Goal: Information Seeking & Learning: Learn about a topic

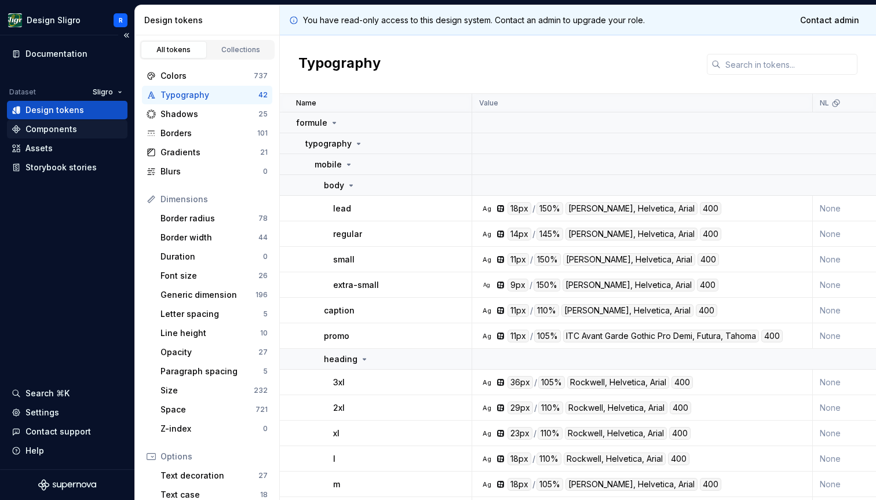
click at [61, 136] on div "Components" at bounding box center [67, 129] width 120 height 19
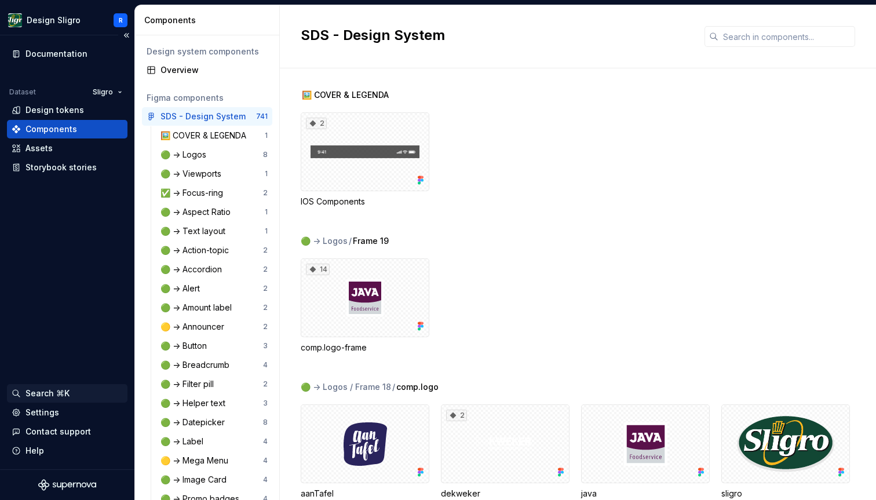
click at [28, 388] on div "Search ⌘K" at bounding box center [47, 393] width 44 height 12
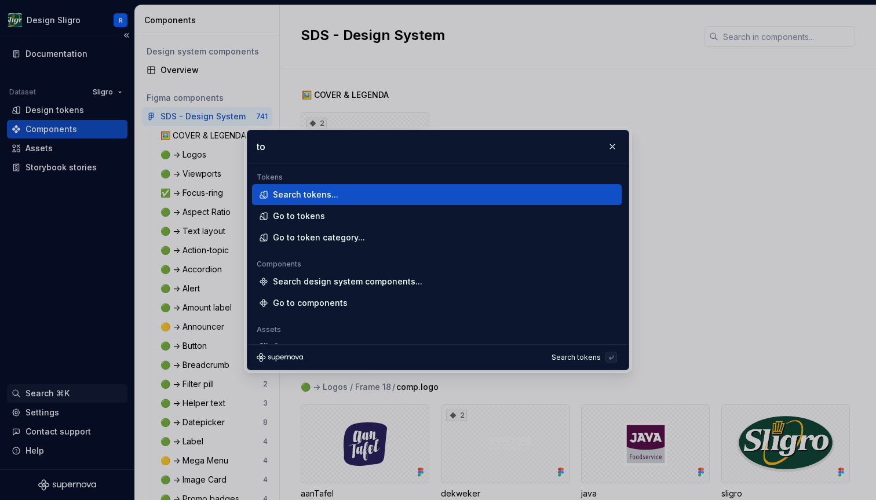
type input "t"
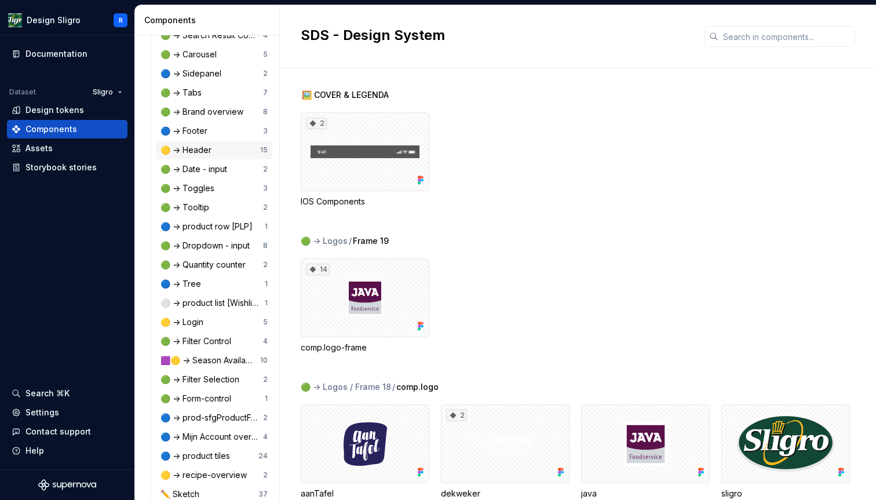
scroll to position [811, 0]
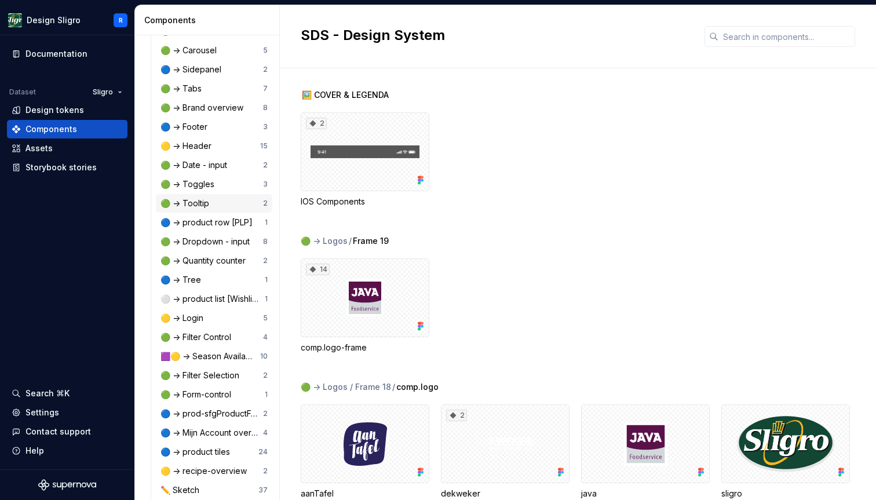
click at [211, 206] on div "🟢 -> Tooltip" at bounding box center [211, 203] width 103 height 12
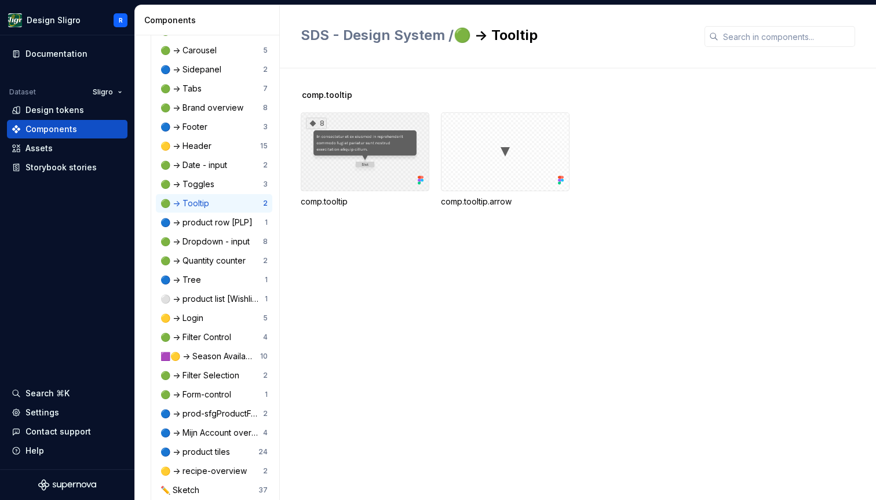
click at [369, 182] on div "8" at bounding box center [365, 151] width 129 height 79
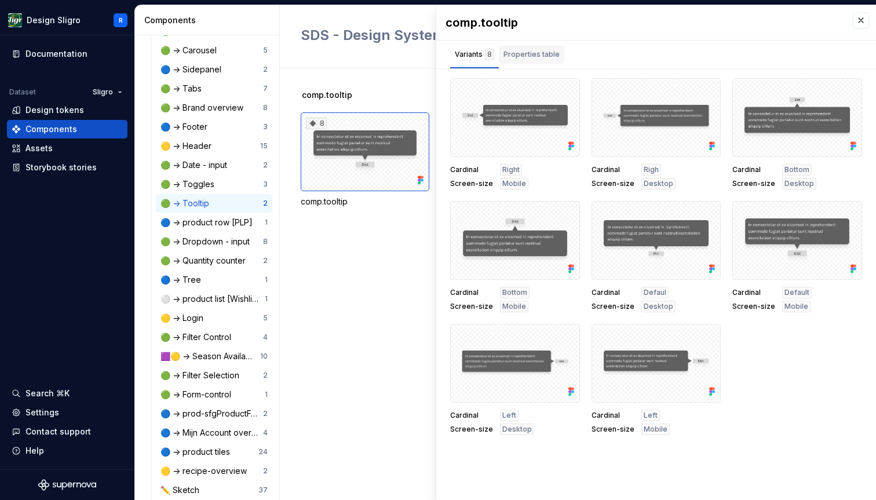
click at [532, 51] on div "Properties table" at bounding box center [531, 55] width 56 height 12
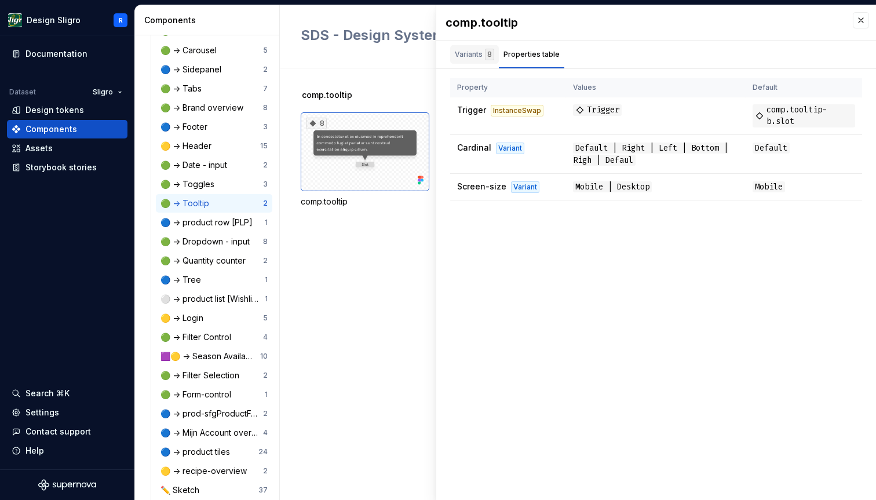
click at [463, 57] on div "Variants 8" at bounding box center [474, 55] width 39 height 12
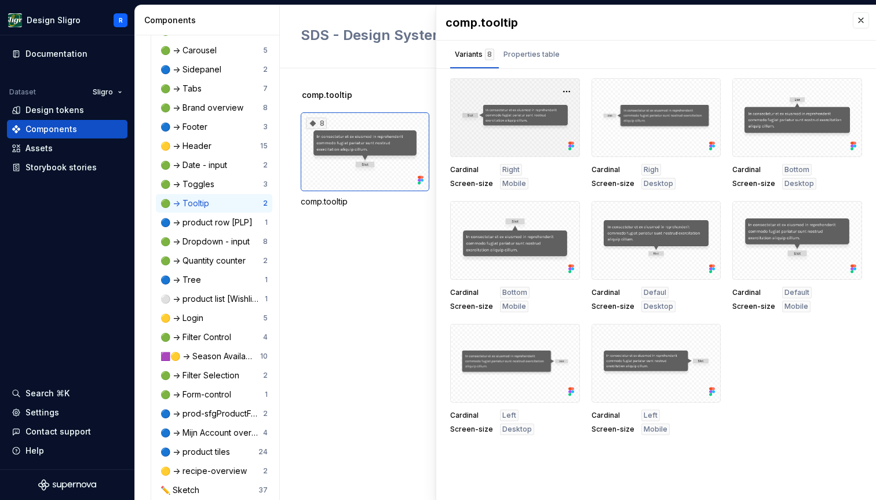
click at [522, 130] on div at bounding box center [515, 117] width 130 height 79
click at [329, 173] on div "8" at bounding box center [365, 151] width 129 height 79
click at [358, 147] on div "8" at bounding box center [365, 151] width 129 height 79
click at [383, 102] on div "comp.tooltip 8 comp.tooltip comp.tooltip.arrow" at bounding box center [588, 162] width 575 height 146
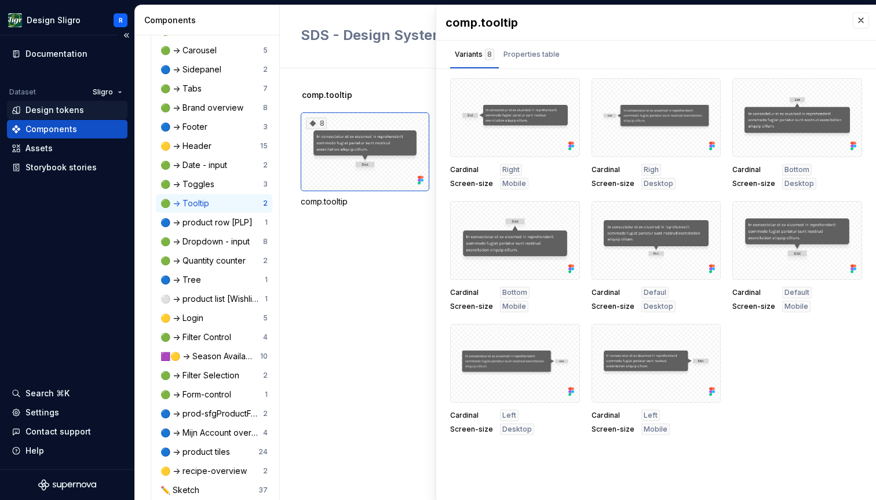
click at [67, 109] on div "Design tokens" at bounding box center [54, 110] width 58 height 12
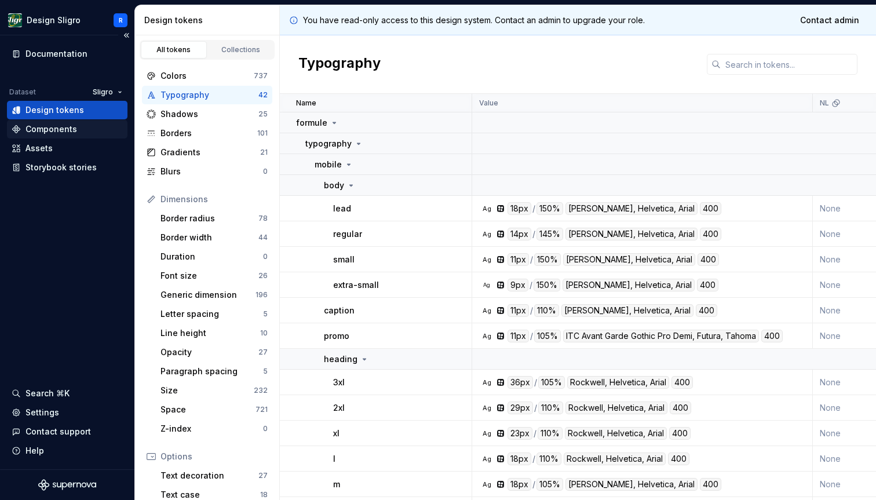
click at [80, 127] on div "Components" at bounding box center [67, 129] width 111 height 12
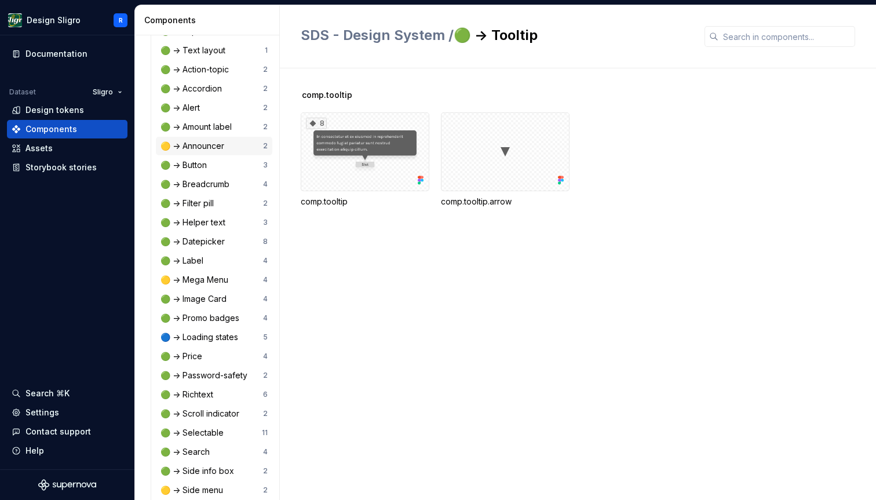
scroll to position [182, 0]
click at [58, 152] on div "Assets" at bounding box center [67, 148] width 111 height 12
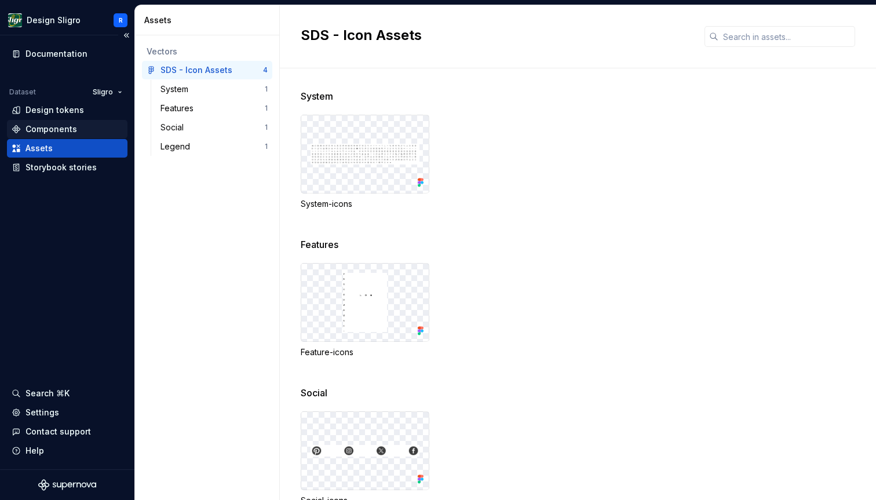
click at [55, 131] on div "Components" at bounding box center [51, 129] width 52 height 12
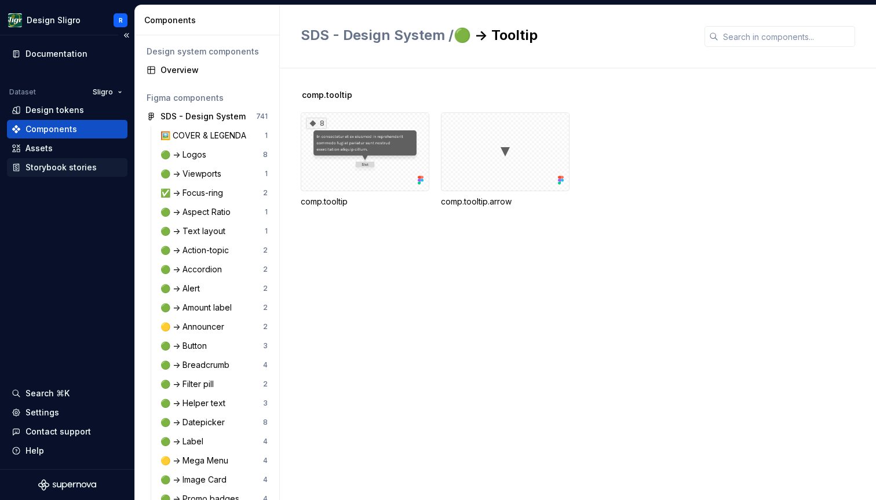
click at [65, 162] on div "Storybook stories" at bounding box center [60, 168] width 71 height 12
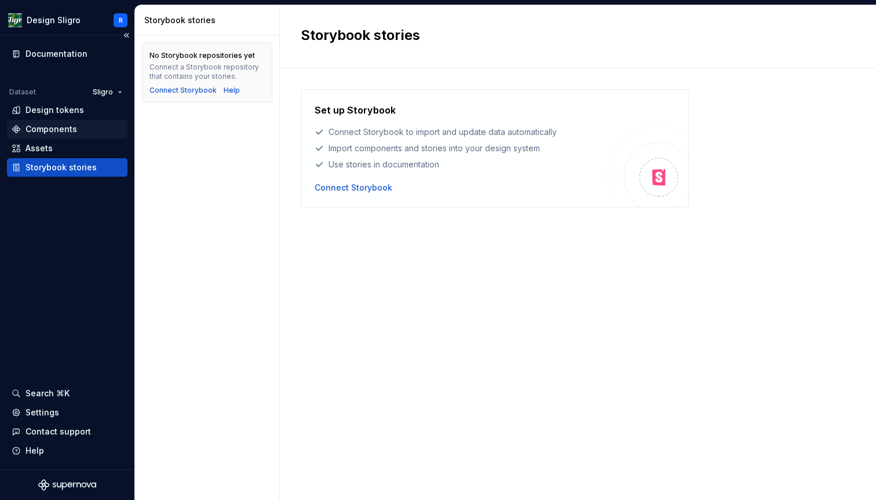
click at [64, 129] on div "Components" at bounding box center [51, 129] width 52 height 12
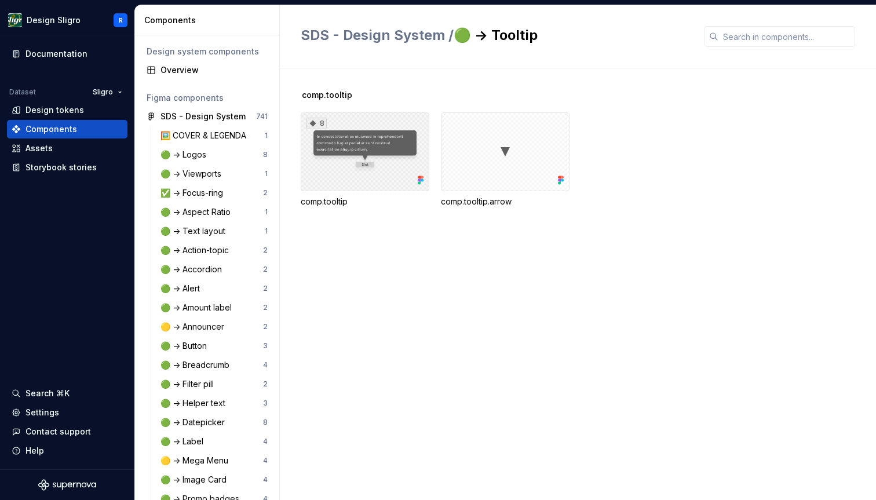
click at [350, 159] on div "8" at bounding box center [365, 151] width 129 height 79
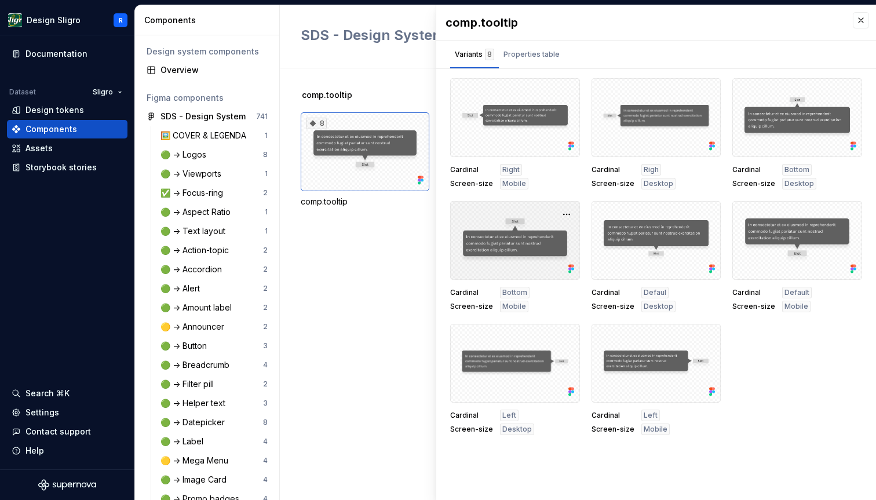
click at [508, 221] on div at bounding box center [515, 240] width 130 height 79
click at [567, 213] on button "button" at bounding box center [566, 214] width 16 height 16
click at [517, 236] on div "Open in Figma" at bounding box center [529, 248] width 75 height 35
click at [822, 394] on div "Cardinal Right Screen-size Mobile Cardinal Righ Screen-size Desktop Cardinal Bo…" at bounding box center [656, 256] width 412 height 357
click at [865, 20] on button "button" at bounding box center [860, 20] width 16 height 16
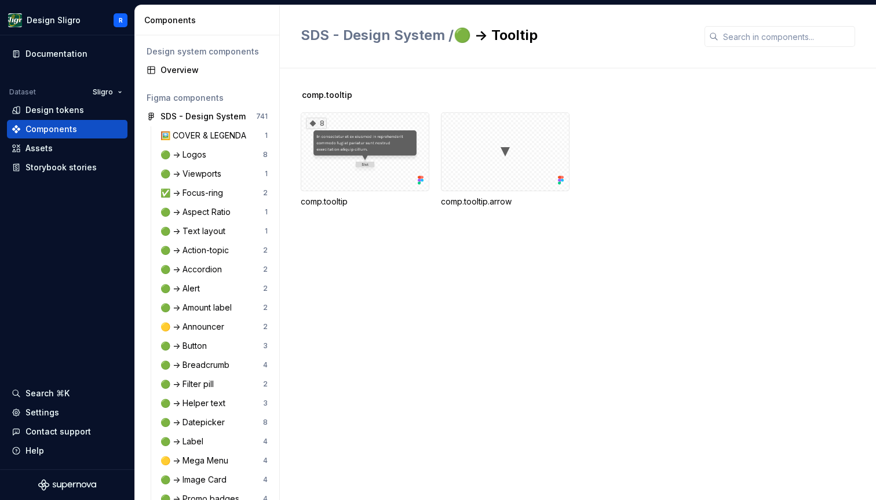
click at [558, 254] on div "comp.tooltip 8 comp.tooltip comp.tooltip.arrow" at bounding box center [588, 283] width 575 height 431
click at [344, 175] on div "8" at bounding box center [365, 151] width 129 height 79
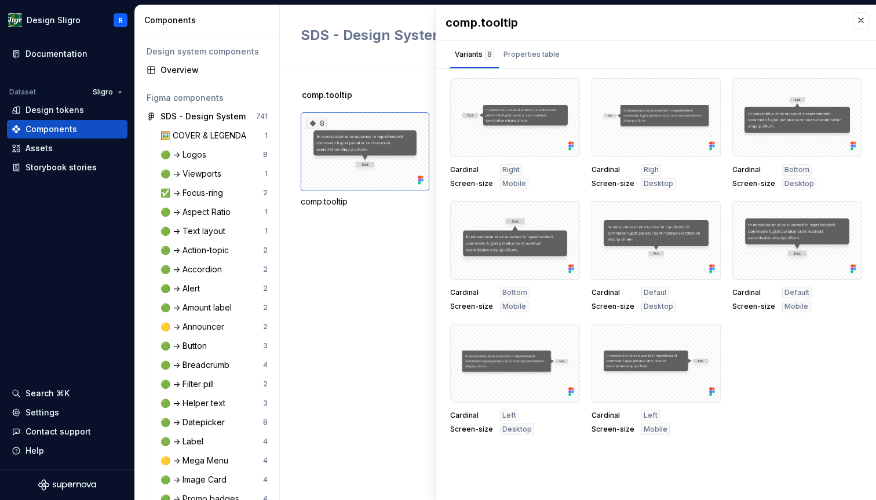
click at [787, 382] on div "Cardinal Right Screen-size Mobile Cardinal Righ Screen-size Desktop Cardinal Bo…" at bounding box center [656, 256] width 412 height 357
click at [666, 263] on div at bounding box center [656, 240] width 130 height 79
click at [685, 264] on div at bounding box center [656, 240] width 130 height 79
click at [625, 45] on div "Variants 8 Properties table" at bounding box center [656, 55] width 440 height 28
click at [45, 149] on div "Assets" at bounding box center [38, 148] width 27 height 12
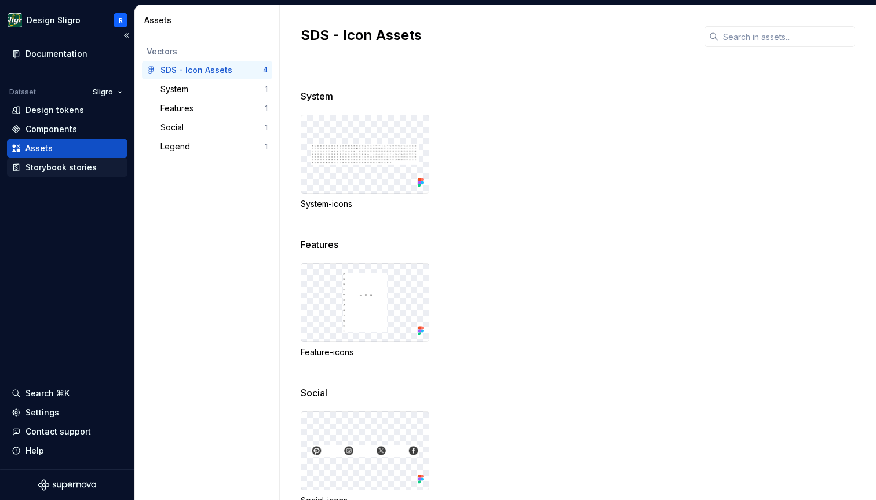
click at [53, 162] on div "Storybook stories" at bounding box center [60, 168] width 71 height 12
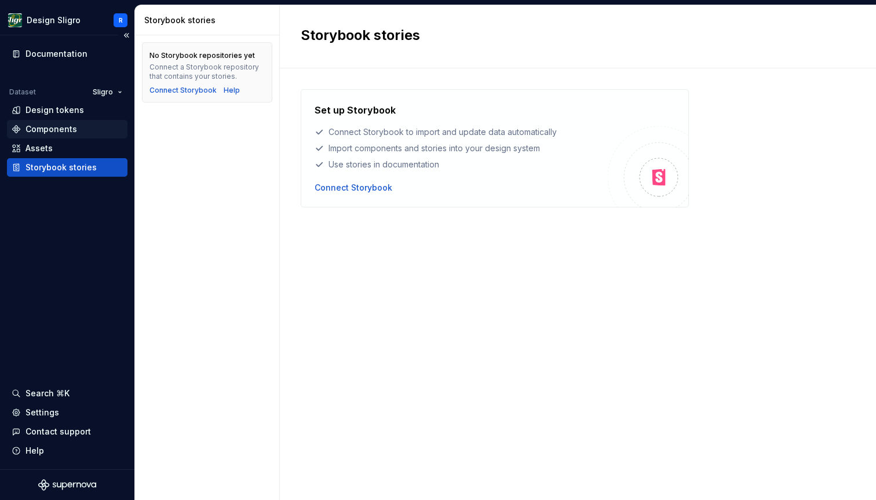
click at [57, 126] on div "Components" at bounding box center [51, 129] width 52 height 12
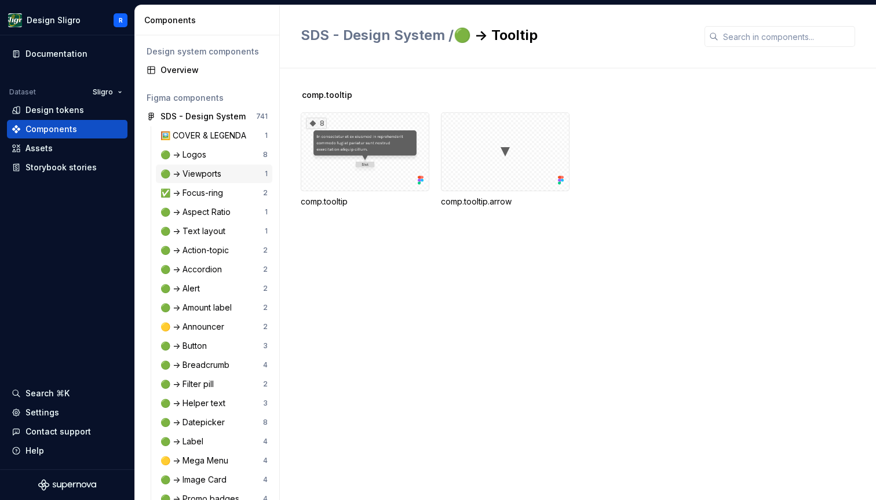
click at [206, 169] on div "🟢 -> Viewports" at bounding box center [192, 174] width 65 height 12
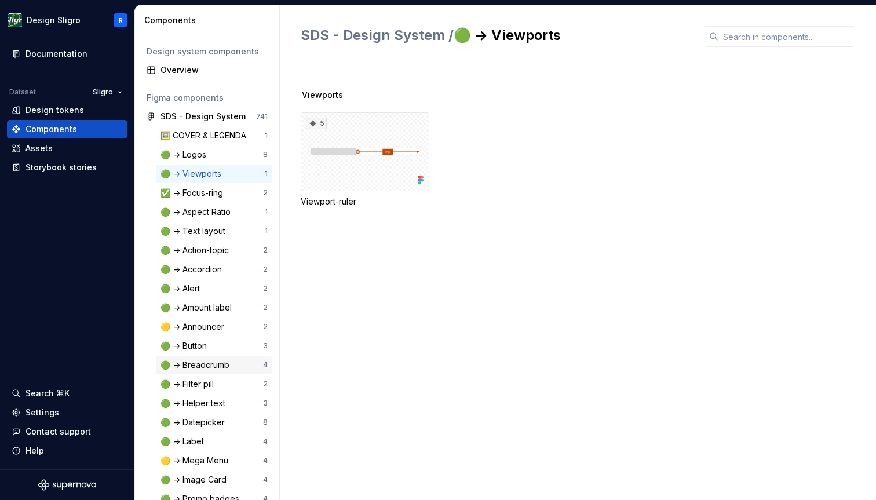
click at [226, 357] on div "🟢 -> Breadcrumb 4" at bounding box center [214, 365] width 116 height 19
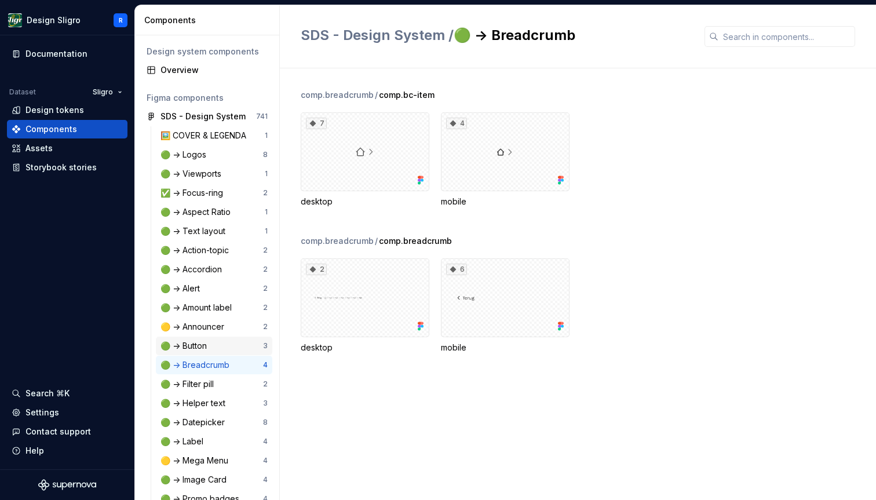
click at [217, 343] on div "🟢 -> Button" at bounding box center [211, 346] width 103 height 12
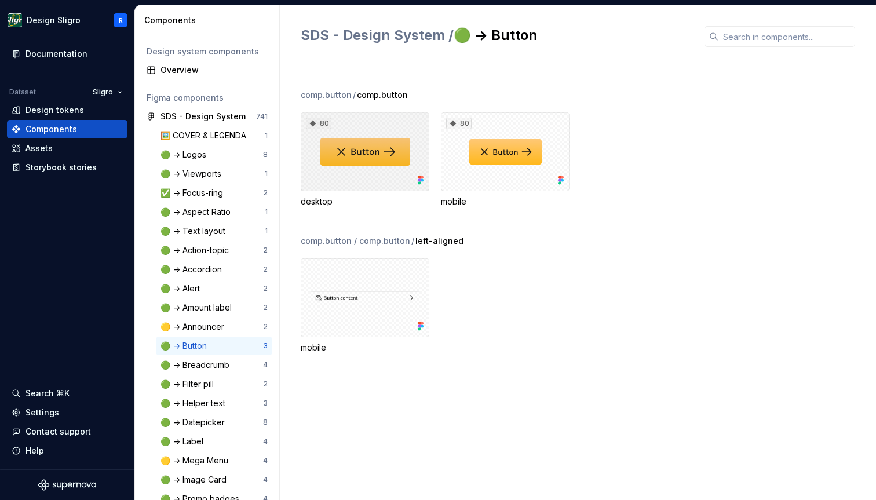
click at [357, 172] on div "80" at bounding box center [365, 151] width 129 height 79
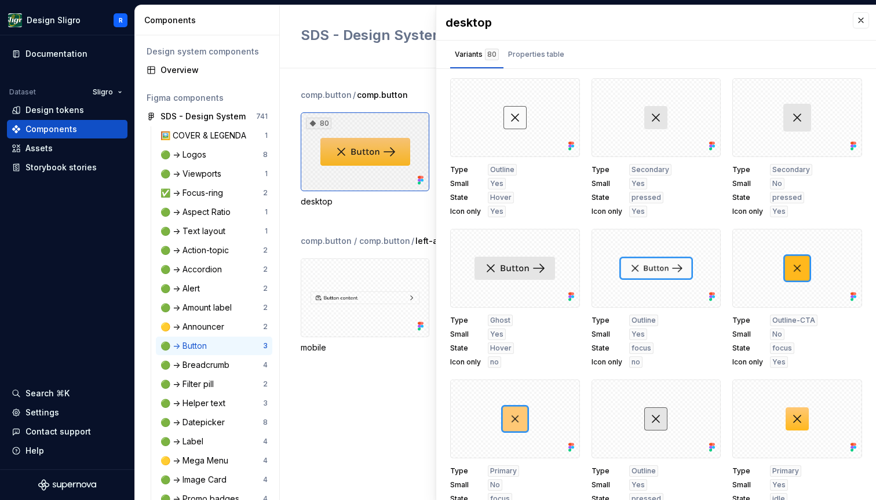
click at [367, 162] on div "80" at bounding box center [365, 151] width 129 height 79
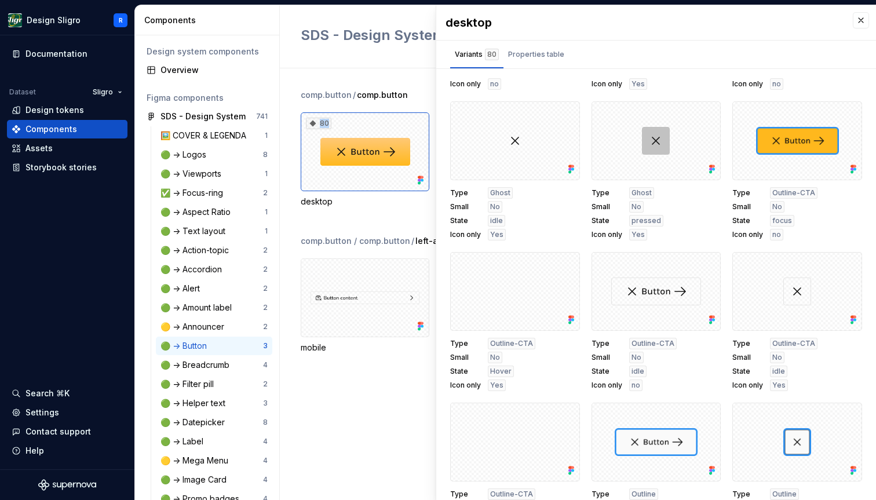
scroll to position [2437, 0]
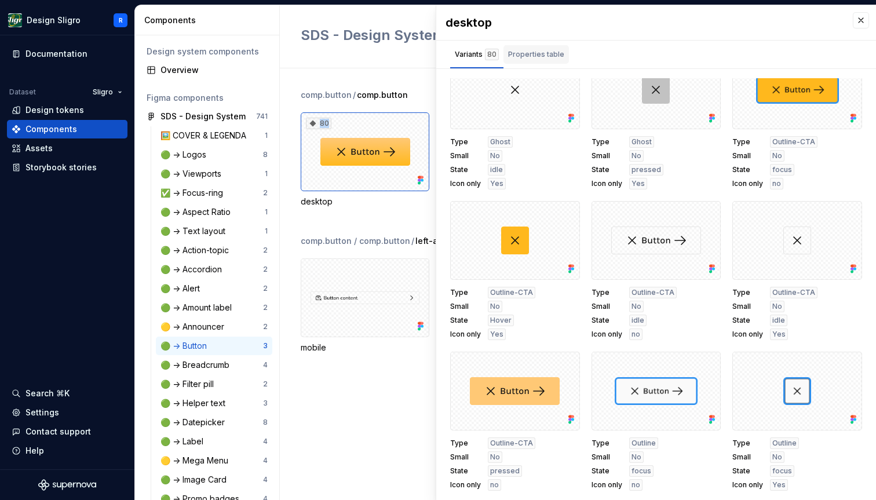
click at [533, 61] on div "Properties table" at bounding box center [535, 54] width 65 height 19
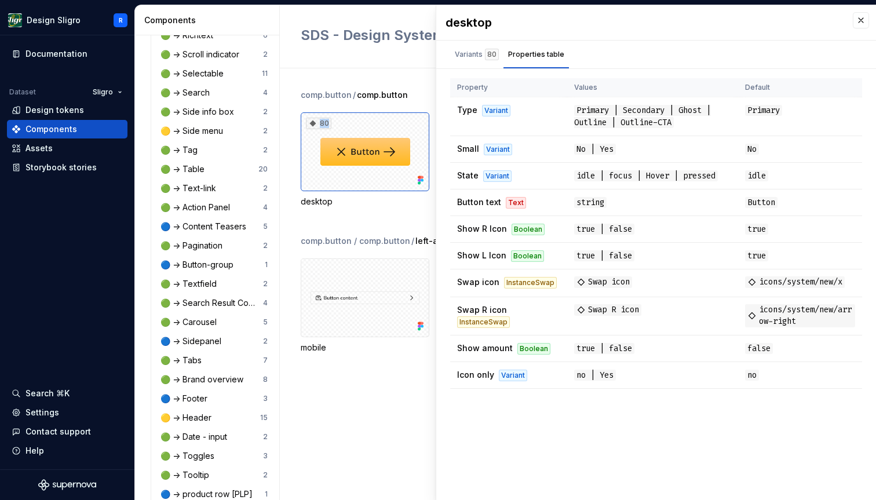
scroll to position [562, 0]
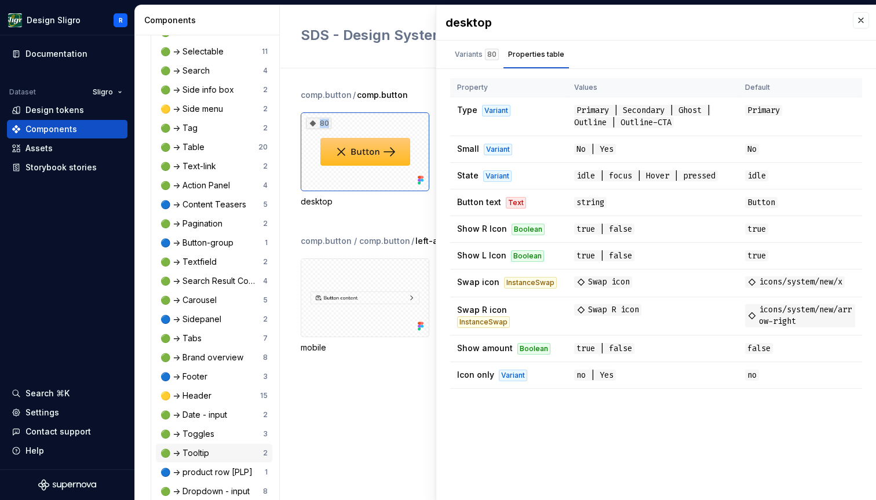
click at [192, 450] on div "🟢 -> Tooltip" at bounding box center [186, 453] width 53 height 12
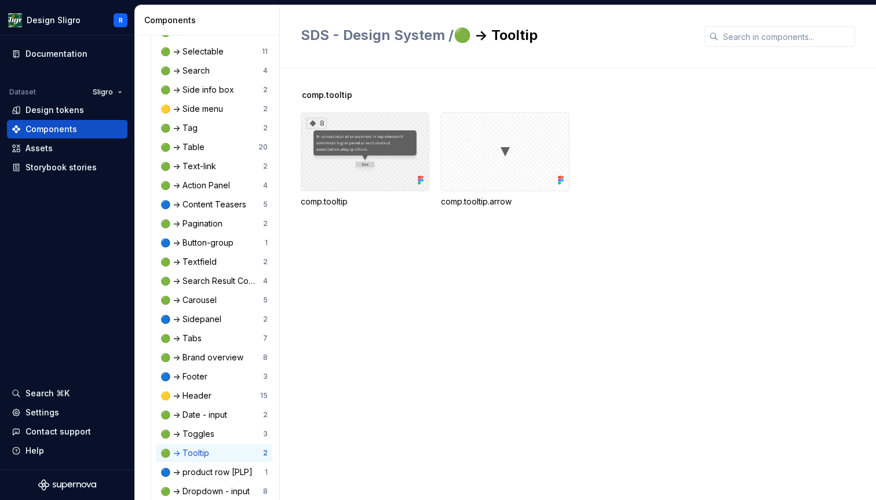
click at [374, 138] on div "8" at bounding box center [365, 151] width 129 height 79
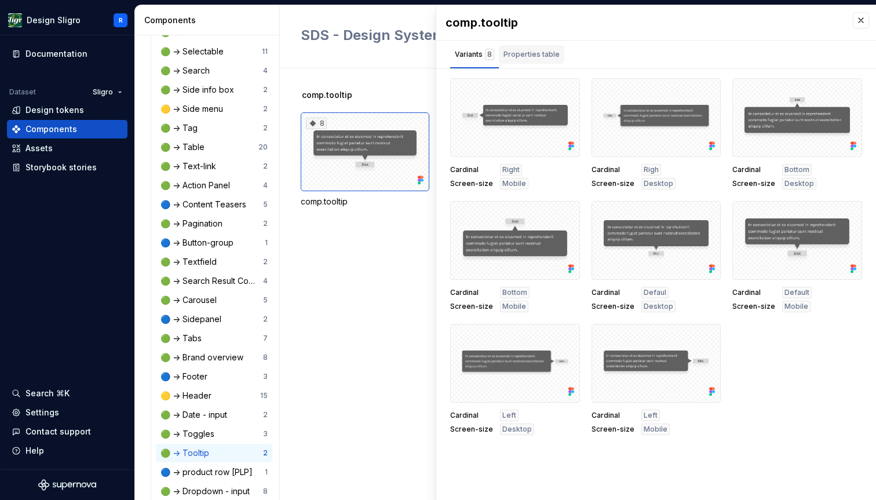
click at [514, 55] on div "Properties table" at bounding box center [531, 55] width 56 height 12
